Goal: Task Accomplishment & Management: Manage account settings

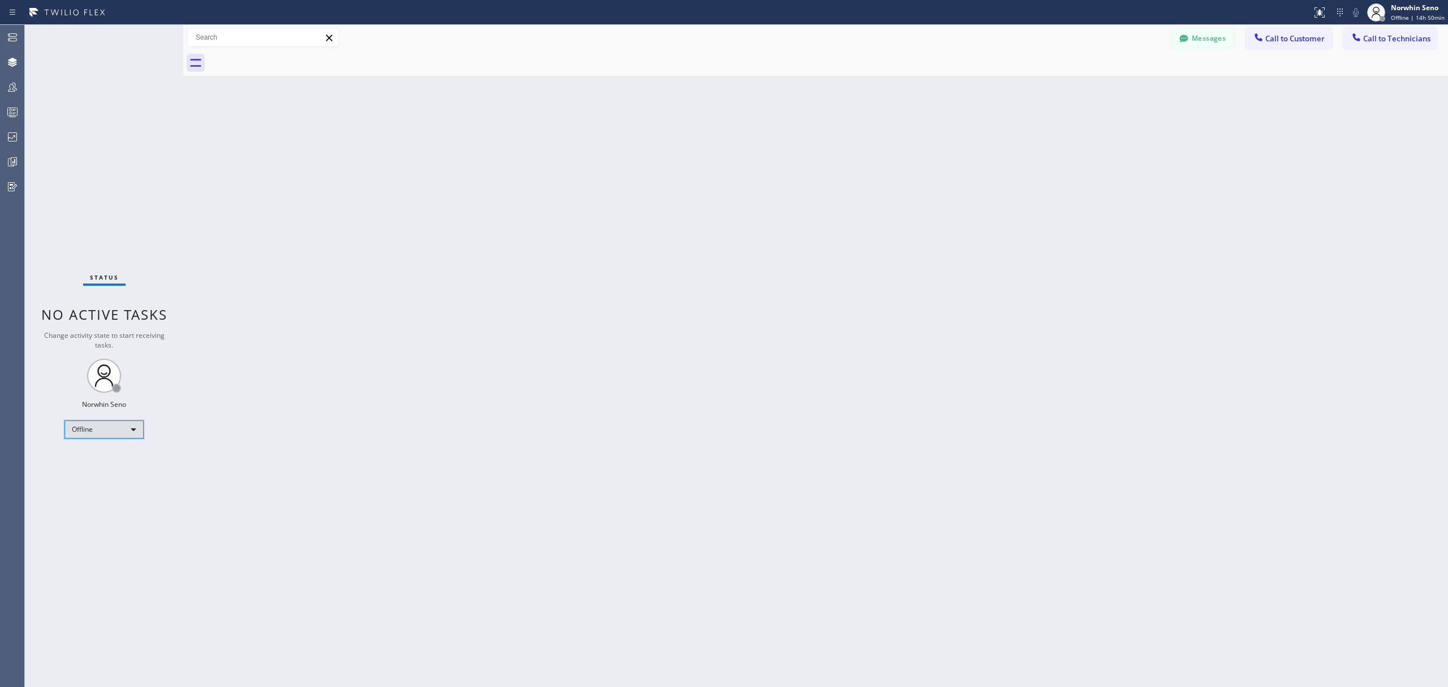
click at [105, 437] on div "Offline" at bounding box center [103, 429] width 79 height 18
click at [113, 473] on li "Unavailable" at bounding box center [103, 474] width 76 height 14
click at [16, 111] on icon at bounding box center [13, 112] width 14 height 14
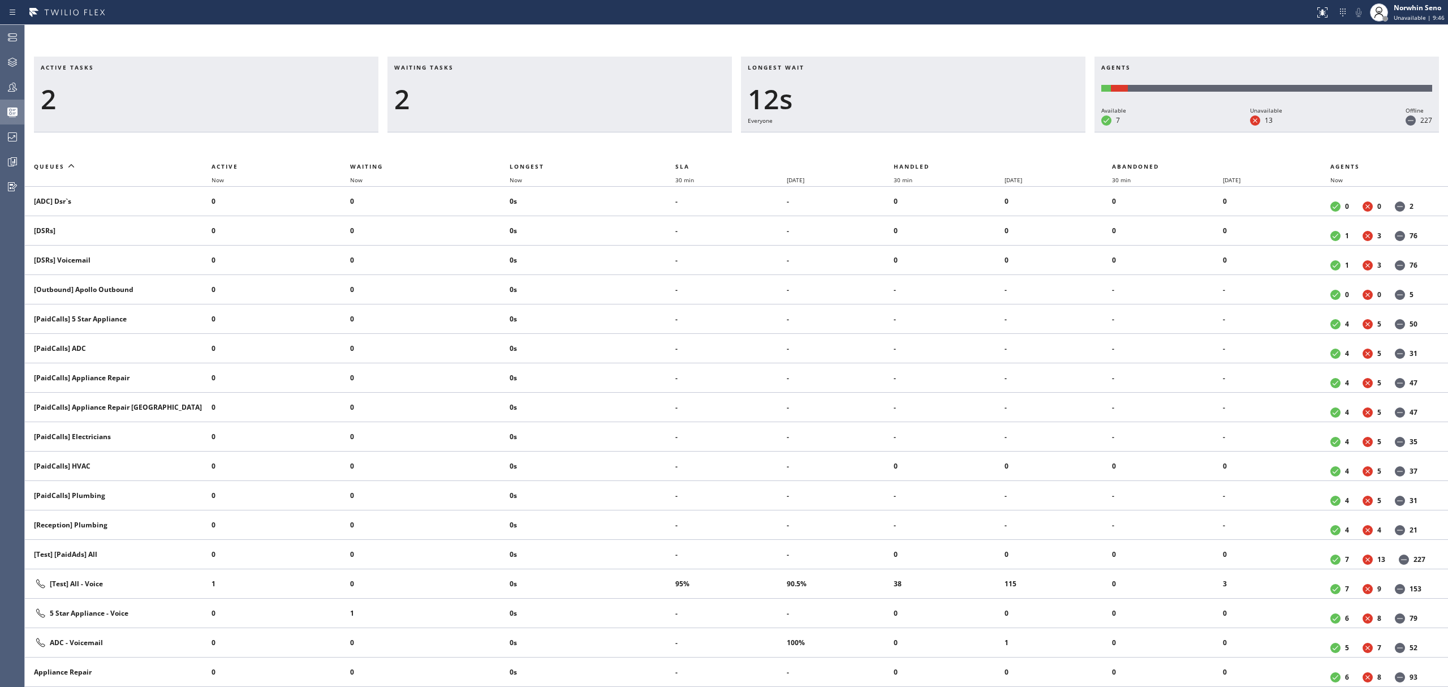
click at [248, 62] on div "Active tasks 2" at bounding box center [206, 95] width 344 height 76
click at [18, 166] on icon at bounding box center [13, 162] width 14 height 14
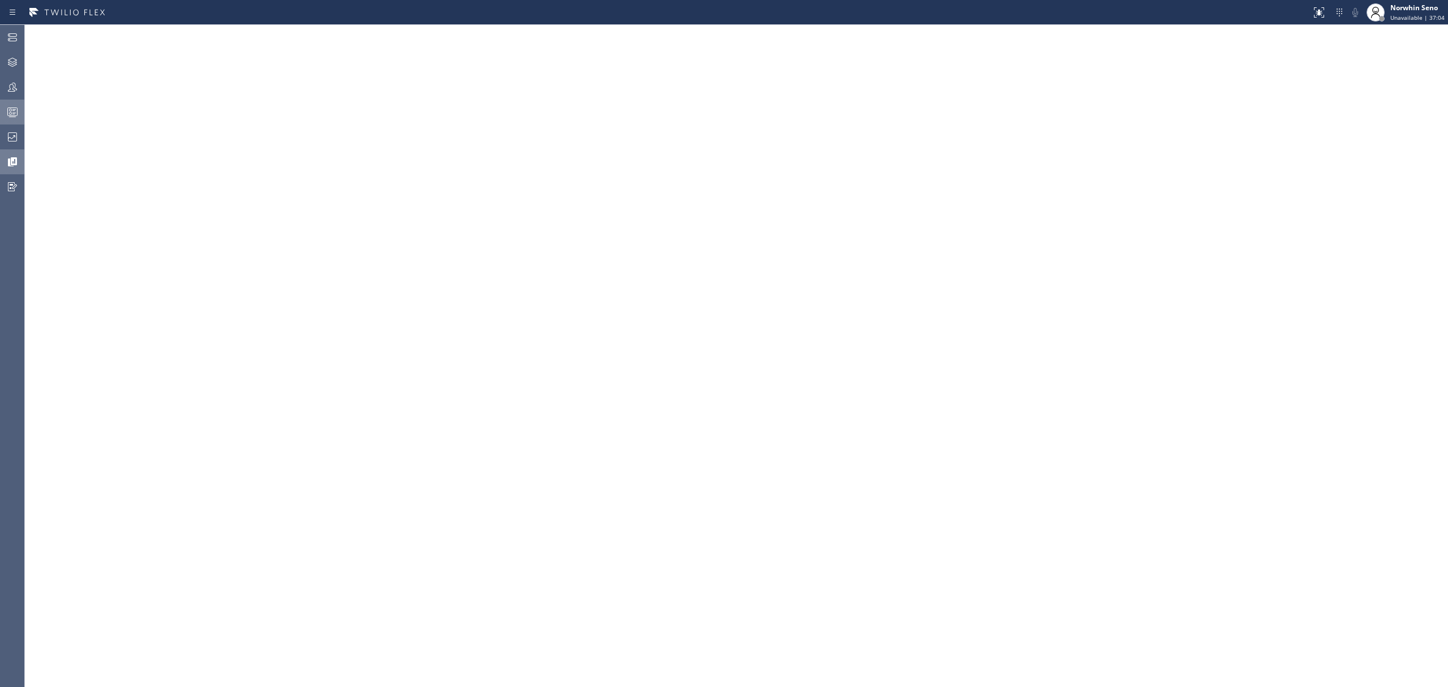
drag, startPoint x: 14, startPoint y: 107, endPoint x: 3, endPoint y: 109, distance: 10.9
click at [14, 107] on icon at bounding box center [13, 112] width 14 height 14
